Goal: Task Accomplishment & Management: Manage account settings

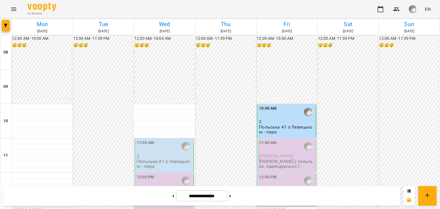
scroll to position [100, 0]
click at [151, 140] on div "11:00 AM" at bounding box center [145, 146] width 17 height 13
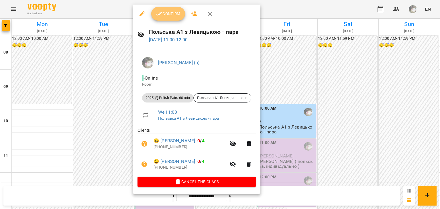
click at [170, 15] on span "Confirm" at bounding box center [168, 13] width 25 height 7
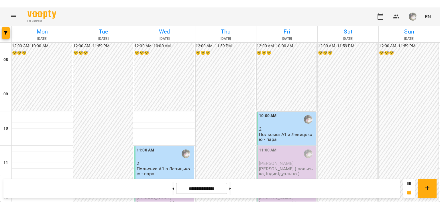
scroll to position [101, 0]
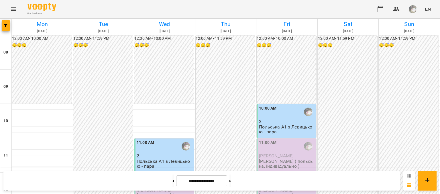
click at [188, 174] on div at bounding box center [185, 180] width 13 height 13
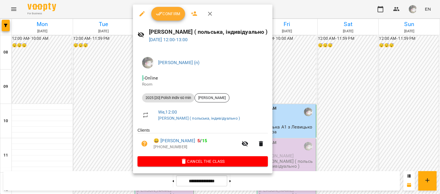
click at [166, 14] on span "Confirm" at bounding box center [168, 13] width 25 height 7
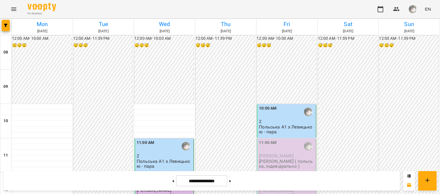
scroll to position [382, 0]
click at [18, 9] on button "Menu" at bounding box center [14, 9] width 14 height 14
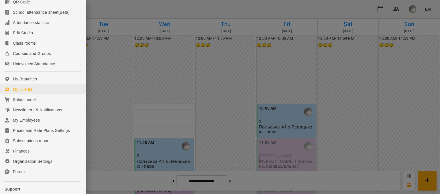
scroll to position [85, 0]
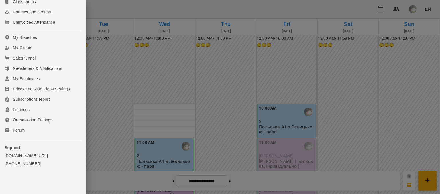
click at [86, 101] on div at bounding box center [220, 97] width 440 height 194
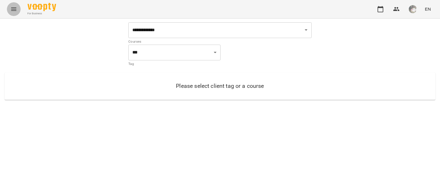
click at [18, 7] on button "Menu" at bounding box center [14, 9] width 14 height 14
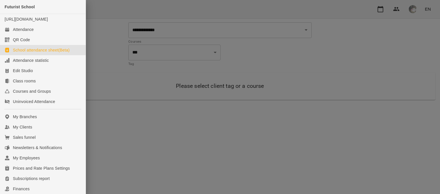
click at [114, 67] on div at bounding box center [220, 97] width 440 height 194
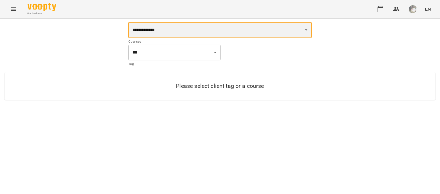
click at [131, 25] on select "**********" at bounding box center [219, 30] width 183 height 16
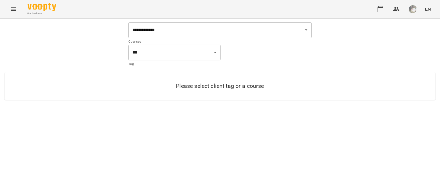
click at [66, 125] on div "**********" at bounding box center [220, 102] width 440 height 166
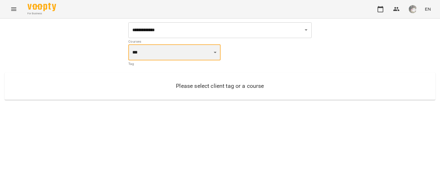
click at [132, 54] on select "**********" at bounding box center [174, 52] width 92 height 16
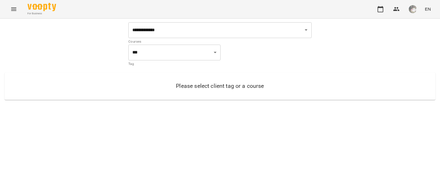
click at [69, 136] on div "**********" at bounding box center [220, 102] width 440 height 166
click at [14, 6] on icon "Menu" at bounding box center [13, 9] width 7 height 7
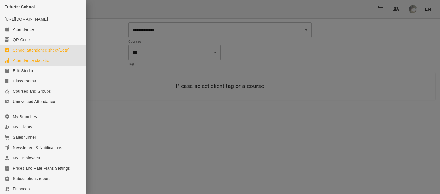
click at [44, 63] on div "Attendance statistic" at bounding box center [31, 61] width 36 height 6
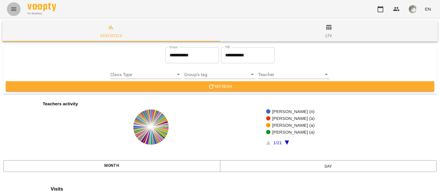
click at [9, 8] on button "Menu" at bounding box center [14, 9] width 14 height 14
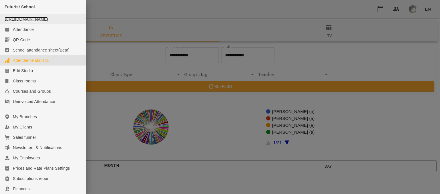
click at [23, 21] on link "[URL][DOMAIN_NAME]" at bounding box center [26, 19] width 43 height 5
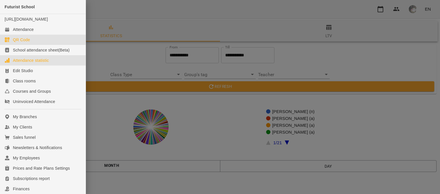
click at [54, 45] on link "QR Code" at bounding box center [43, 40] width 86 height 10
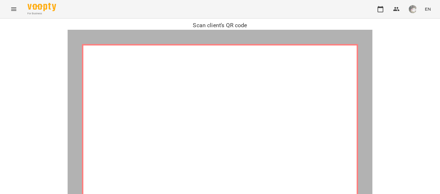
scroll to position [140, 0]
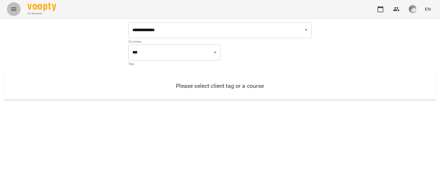
click at [11, 11] on icon "Menu" at bounding box center [13, 9] width 7 height 7
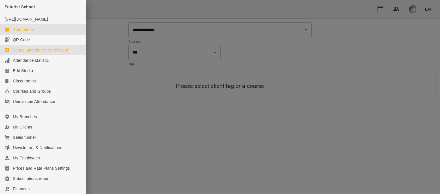
click at [26, 32] on div "Attendance" at bounding box center [23, 30] width 21 height 6
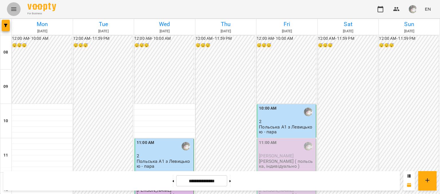
click at [15, 11] on icon "Menu" at bounding box center [13, 8] width 5 height 3
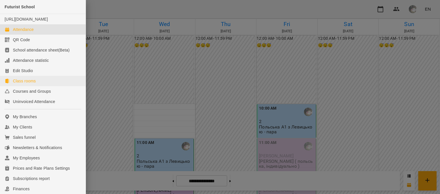
scroll to position [4, 0]
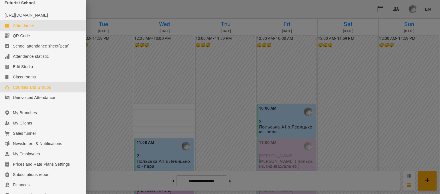
click at [40, 90] on div "Courses and Groups" at bounding box center [32, 87] width 38 height 6
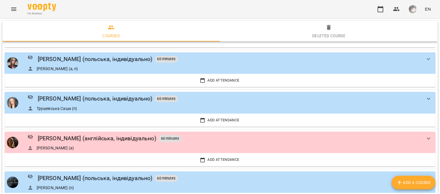
scroll to position [165, 0]
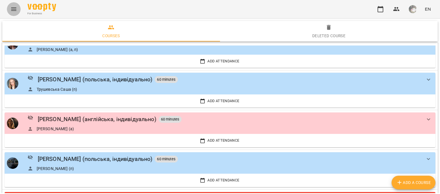
click at [10, 7] on icon "Menu" at bounding box center [13, 9] width 7 height 7
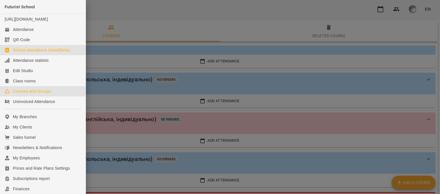
click at [47, 55] on link "School attendance sheet(Beta)" at bounding box center [43, 50] width 86 height 10
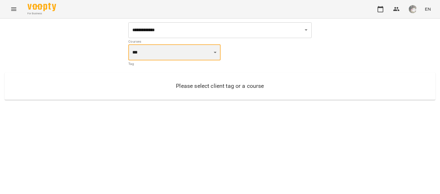
click at [128, 52] on select "**********" at bounding box center [174, 52] width 92 height 16
select select "**********"
click at [128, 44] on select "**********" at bounding box center [174, 52] width 92 height 16
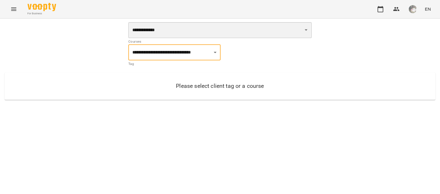
click at [176, 34] on select "**********" at bounding box center [219, 30] width 183 height 16
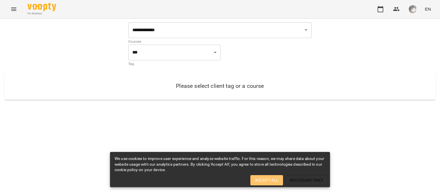
click at [266, 180] on span "Accept All" at bounding box center [266, 180] width 23 height 7
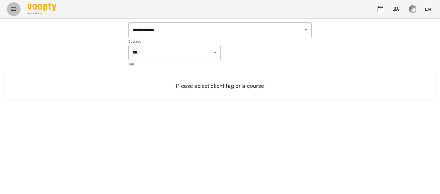
click at [15, 9] on icon "Menu" at bounding box center [13, 8] width 5 height 3
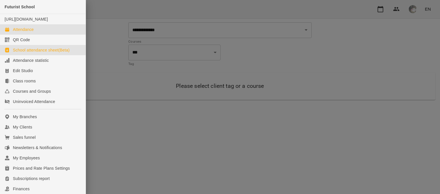
click at [23, 32] on div "Attendance" at bounding box center [23, 30] width 21 height 6
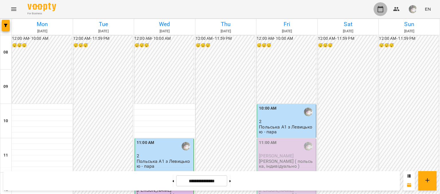
click at [377, 8] on button "button" at bounding box center [380, 9] width 14 height 14
click at [418, 7] on button "button" at bounding box center [412, 9] width 15 height 15
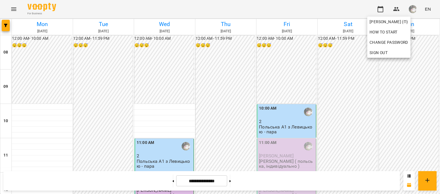
click at [360, 109] on div at bounding box center [220, 97] width 440 height 194
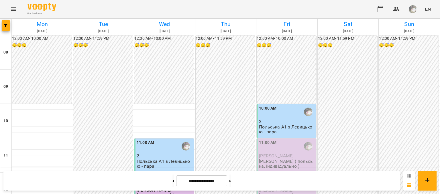
scroll to position [382, 0]
click at [231, 181] on button at bounding box center [229, 181] width 1 height 13
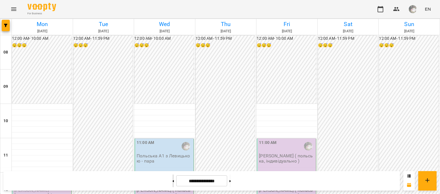
click at [172, 186] on button at bounding box center [172, 181] width 1 height 13
type input "**********"
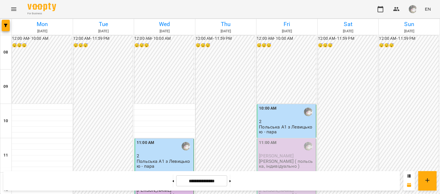
scroll to position [131, 0]
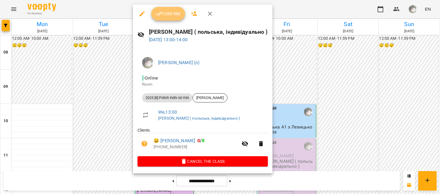
click at [164, 17] on button "Confirm" at bounding box center [168, 14] width 34 height 14
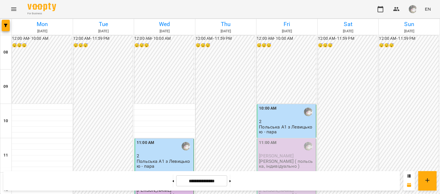
scroll to position [75, 0]
click at [151, 173] on div "12:00 PM [PERSON_NAME] [PERSON_NAME] ( польська, індивідуально )" at bounding box center [164, 190] width 60 height 34
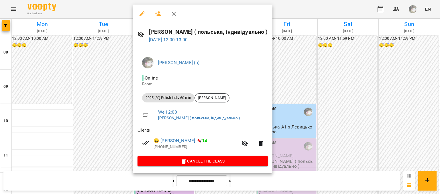
click at [99, 119] on div at bounding box center [220, 97] width 440 height 194
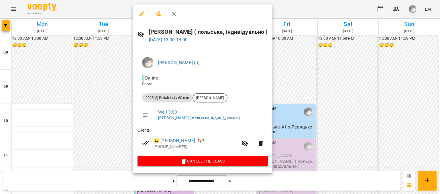
click at [99, 122] on div at bounding box center [220, 97] width 440 height 194
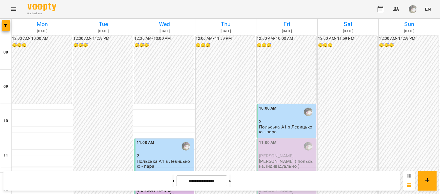
scroll to position [215, 0]
